Goal: Task Accomplishment & Management: Complete application form

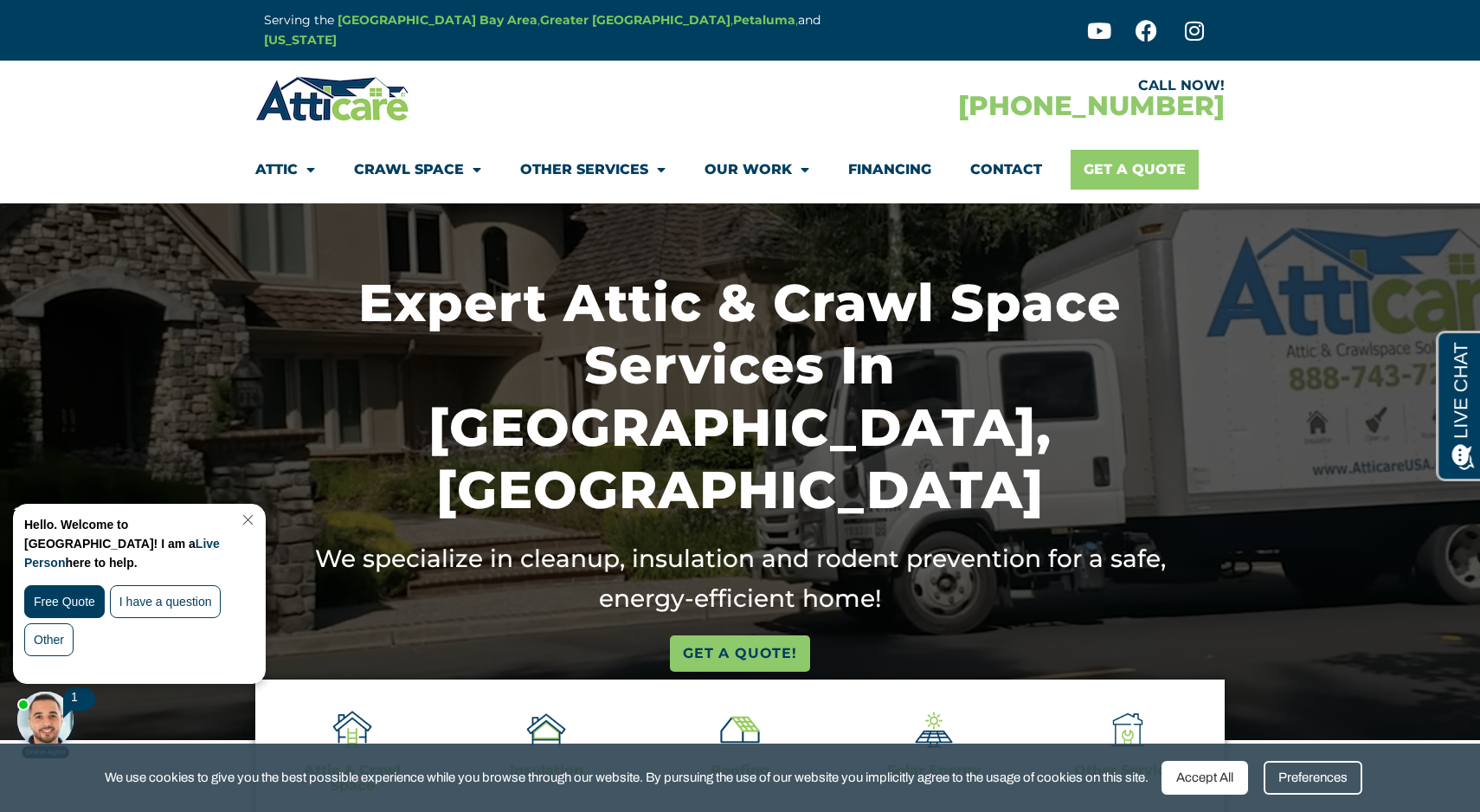
click at [1138, 166] on link "Get A Quote" at bounding box center [1134, 169] width 128 height 40
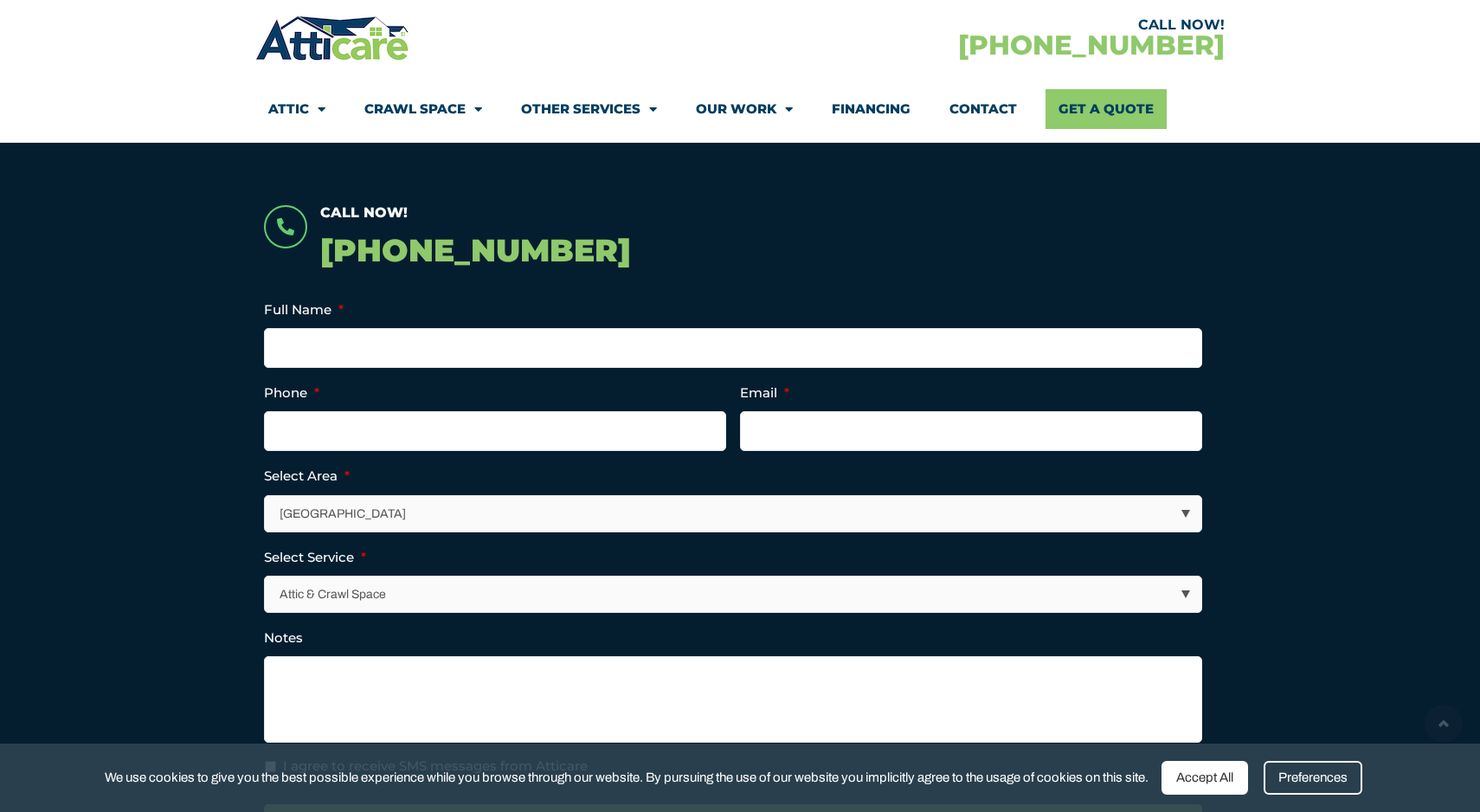
scroll to position [340, 0]
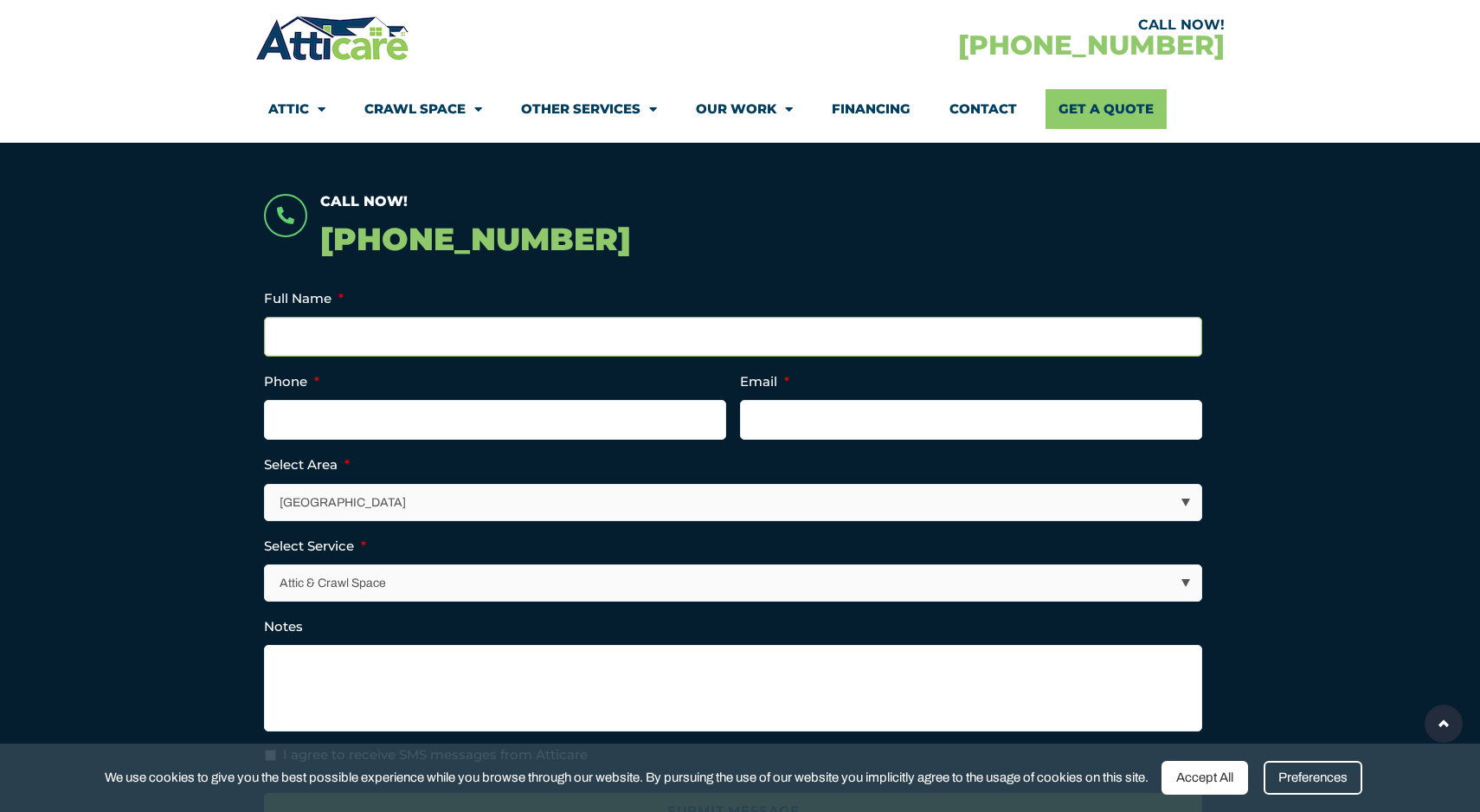
click at [471, 334] on input "Full Name *" at bounding box center [733, 336] width 938 height 40
type input "Panama Bartholomy"
type input "9164670778"
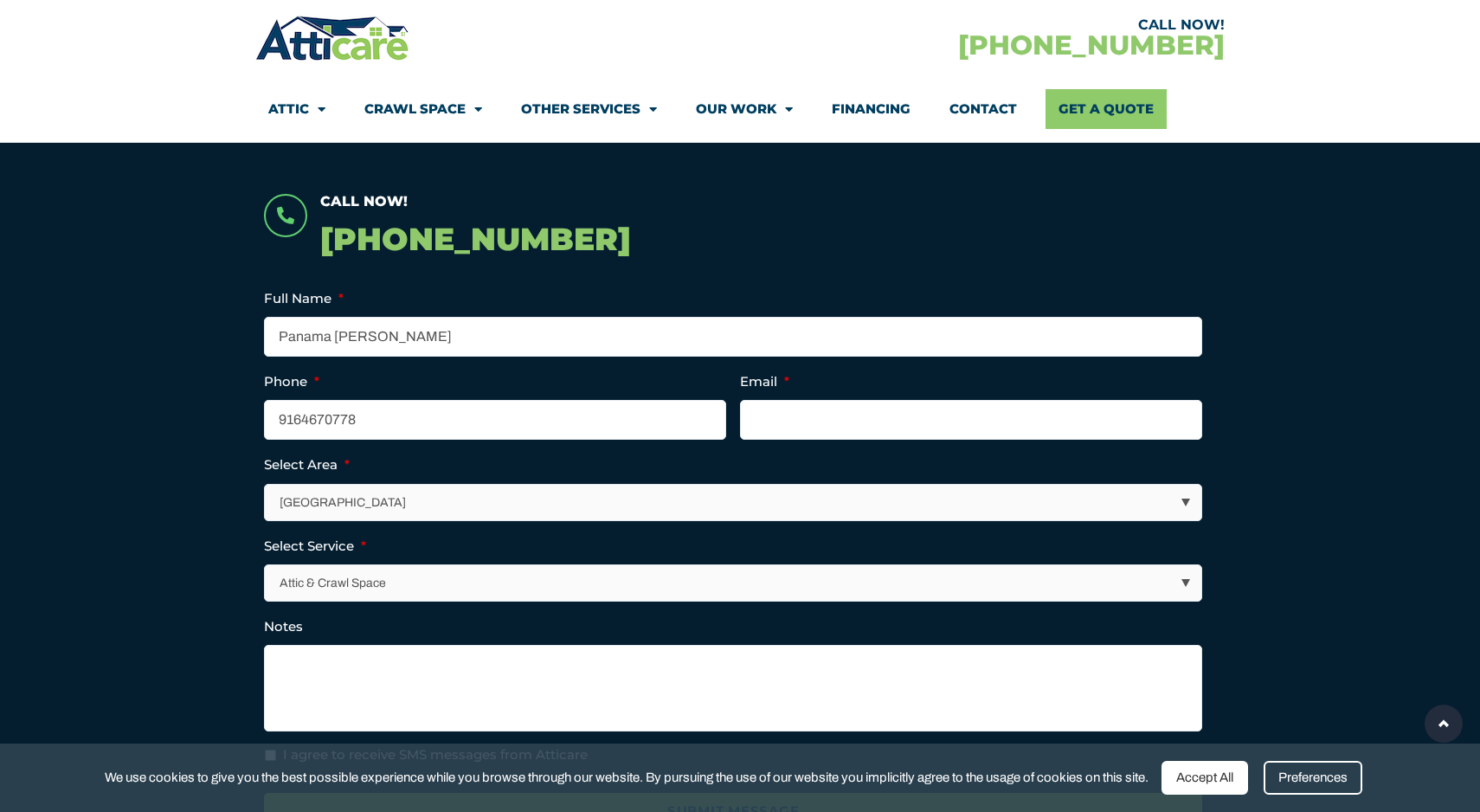
type input "panamabartholomy@gmail.com"
type input "(916) 467-0778"
click at [444, 511] on select "Los Angeles Area San Francisco Bay Area New Jersey / New York Area Other Areas" at bounding box center [734, 503] width 937 height 35
select select "[GEOGRAPHIC_DATA]"
click at [266, 485] on select "Los Angeles Area San Francisco Bay Area New Jersey / New York Area Other Areas" at bounding box center [734, 503] width 937 height 35
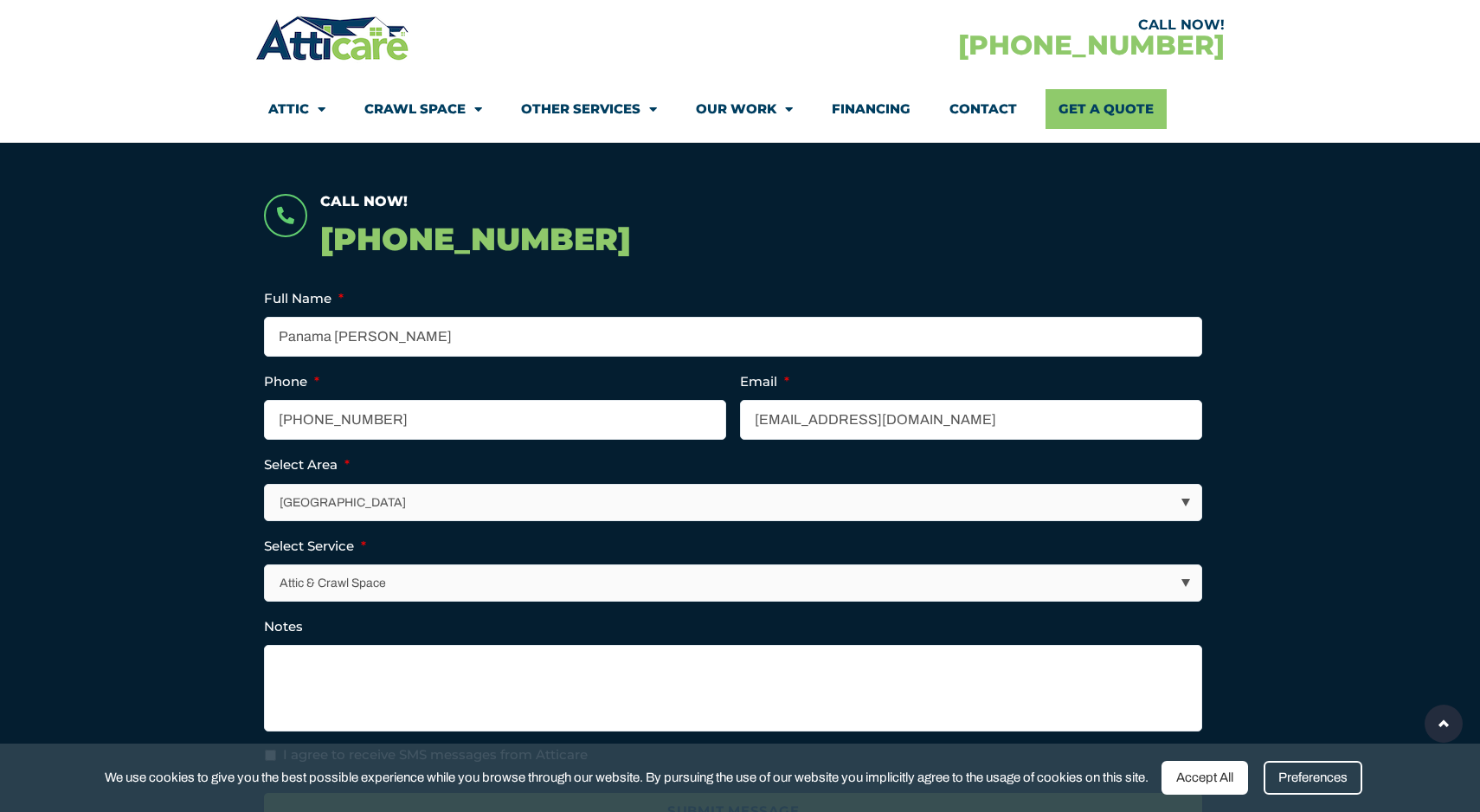
click at [429, 580] on select "Attic & Crawl Space Insulation Roofing Solar Energy Other Services" at bounding box center [734, 583] width 937 height 35
click at [266, 565] on select "Attic & Crawl Space Insulation Roofing Solar Energy Other Services" at bounding box center [734, 583] width 937 height 35
click at [407, 685] on textarea "Notes" at bounding box center [733, 688] width 938 height 87
paste textarea "we have a very wet crawlspace and want your guys advice on what to do."
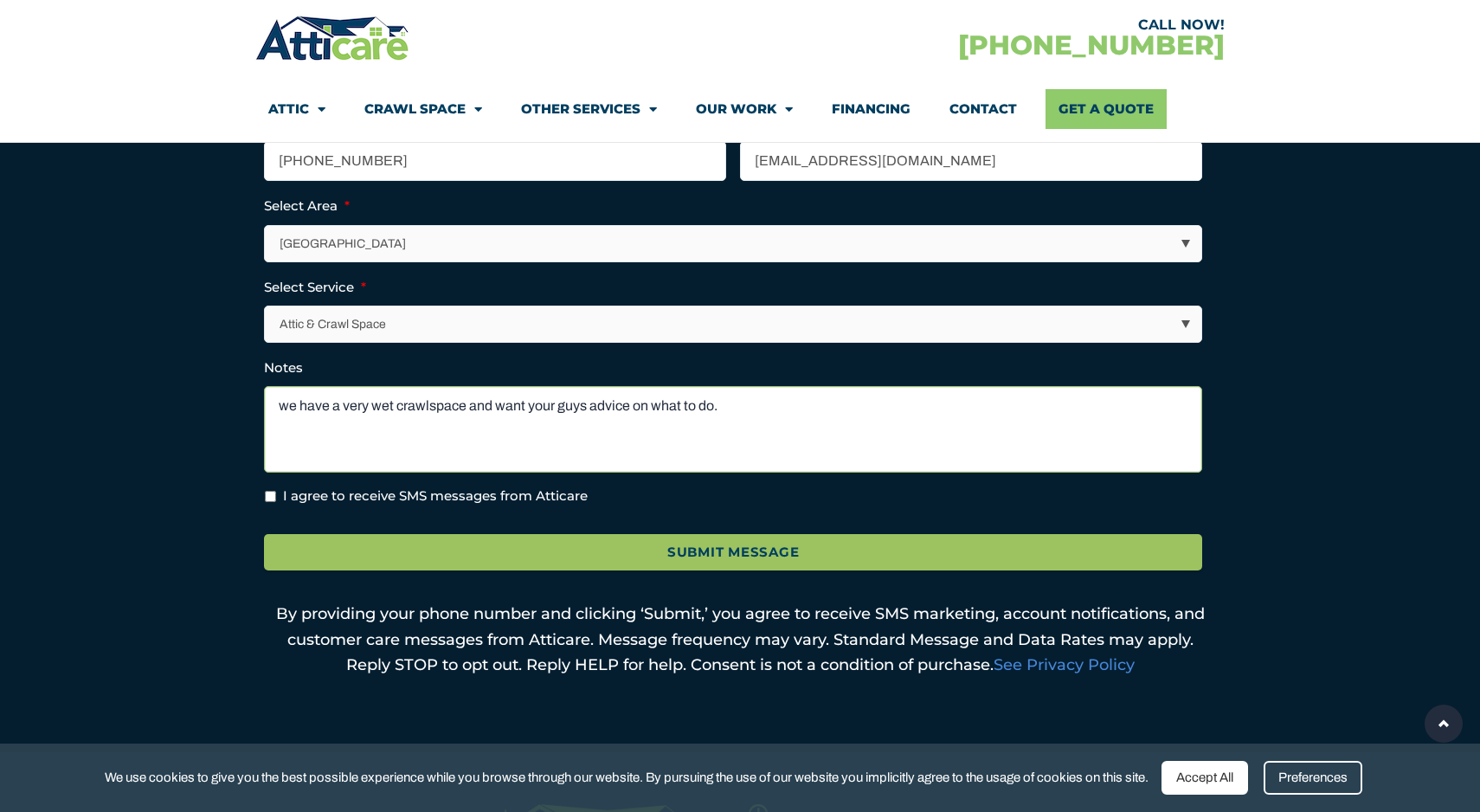
scroll to position [600, 0]
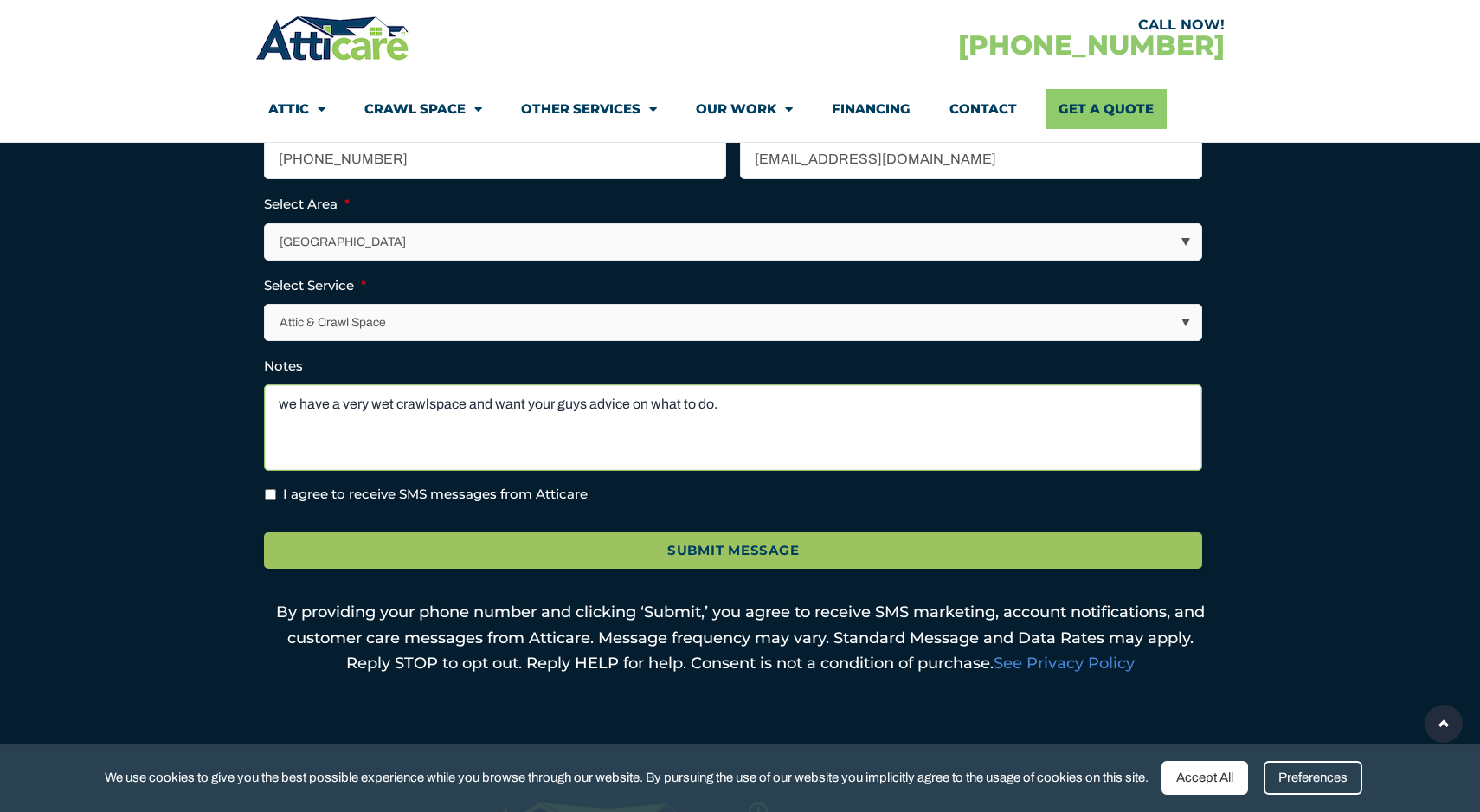
type textarea "we have a very wet crawlspace and want your guys advice on what to do."
click at [385, 499] on label "I agree to receive SMS messages from Atticare" at bounding box center [435, 495] width 305 height 20
click at [276, 499] on input "I agree to receive SMS messages from Atticare" at bounding box center [271, 494] width 11 height 11
checkbox input "true"
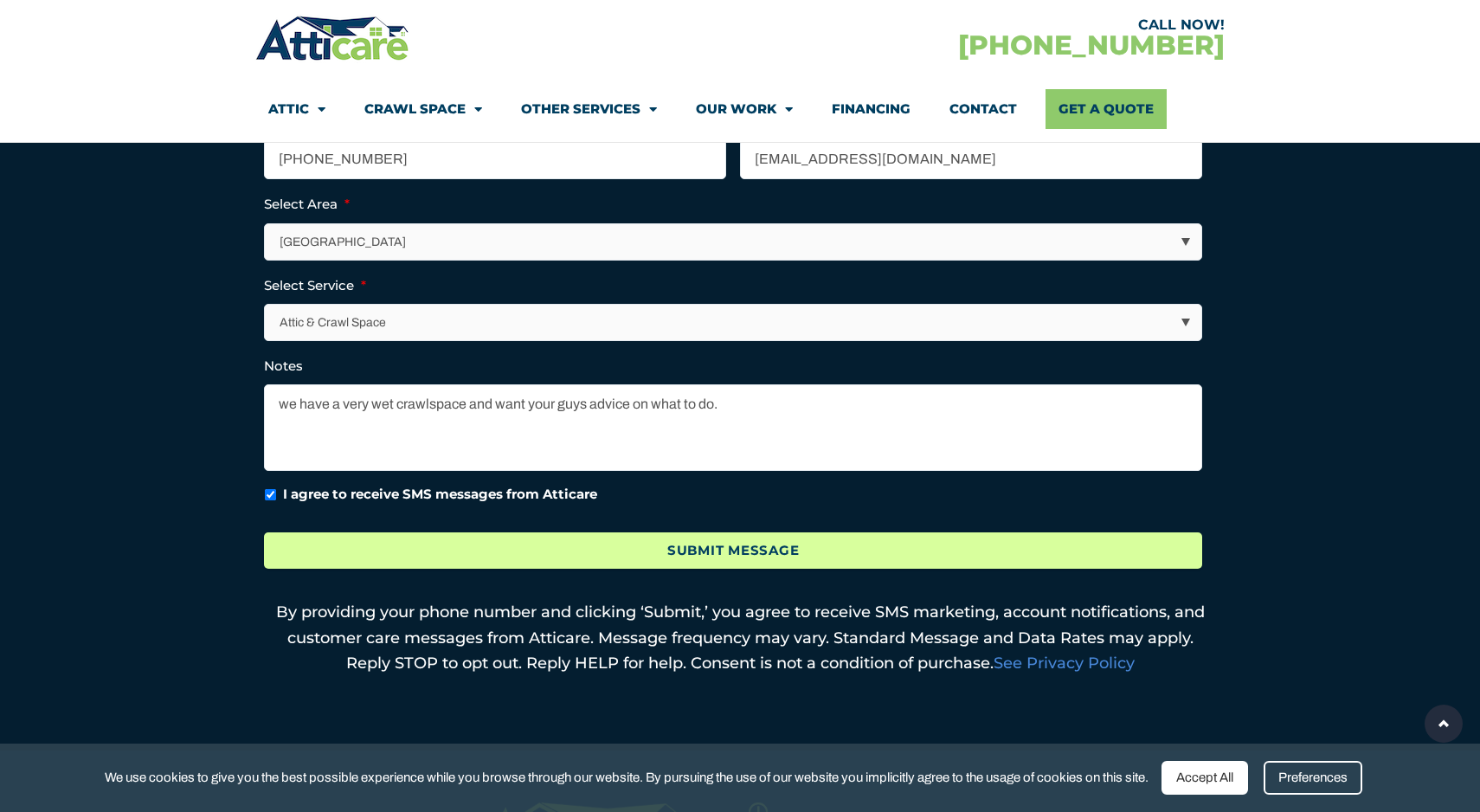
click at [436, 555] on input "Submit Message" at bounding box center [733, 551] width 938 height 37
